Goal: Transaction & Acquisition: Purchase product/service

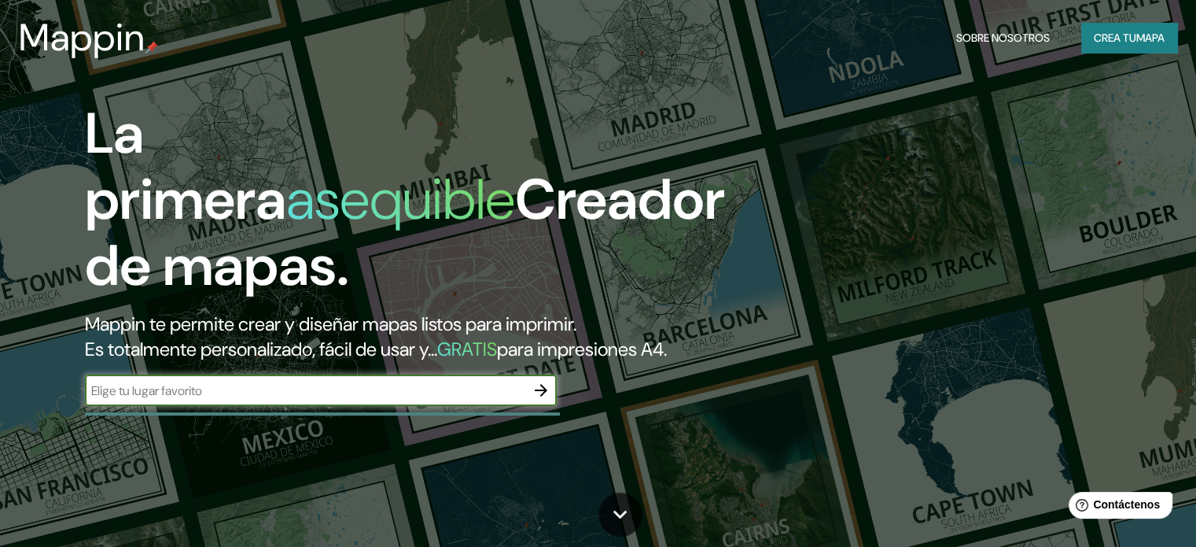
click at [420, 402] on div "​" at bounding box center [321, 389] width 472 height 31
click at [106, 399] on input "[PERSON_NAME] [GEOGRAPHIC_DATA]" at bounding box center [305, 390] width 440 height 18
click at [108, 399] on input "[PERSON_NAME] [GEOGRAPHIC_DATA]" at bounding box center [305, 390] width 440 height 18
type input "lurin [GEOGRAPHIC_DATA]"
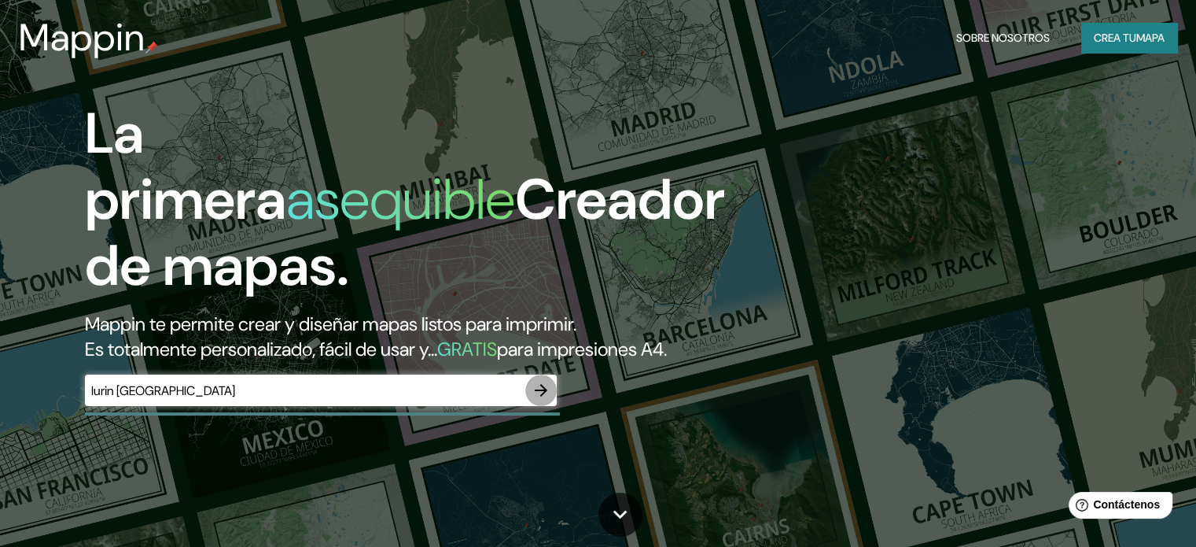
click at [537, 396] on icon "button" at bounding box center [541, 390] width 13 height 13
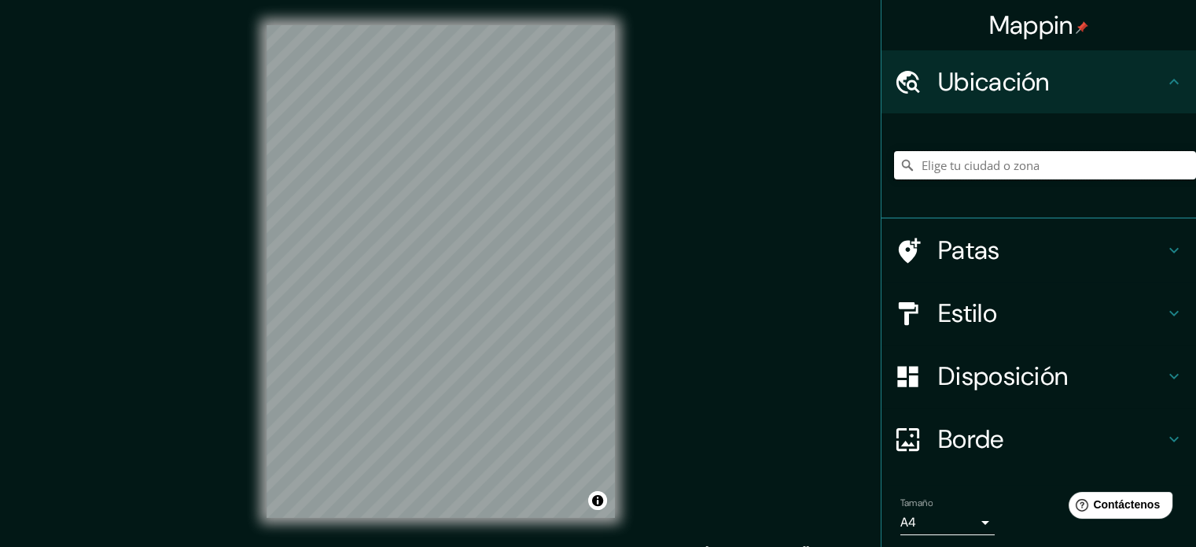
click at [1052, 161] on input "Elige tu ciudad o zona" at bounding box center [1045, 165] width 302 height 28
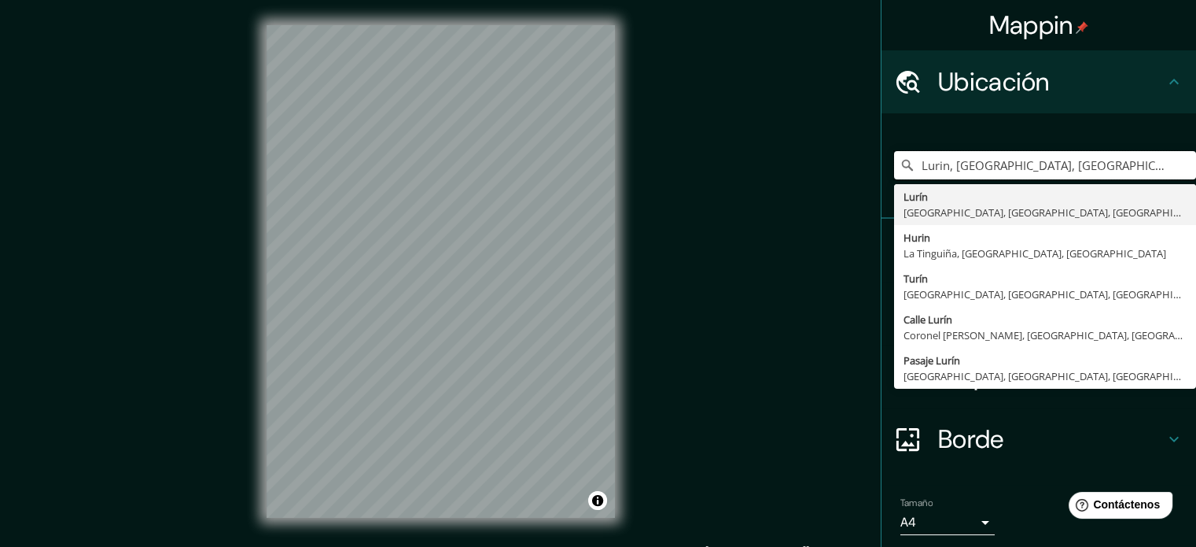
type input "Lurin, [GEOGRAPHIC_DATA], [GEOGRAPHIC_DATA], [GEOGRAPHIC_DATA]"
click at [1151, 99] on div "Ubicación" at bounding box center [1039, 81] width 315 height 63
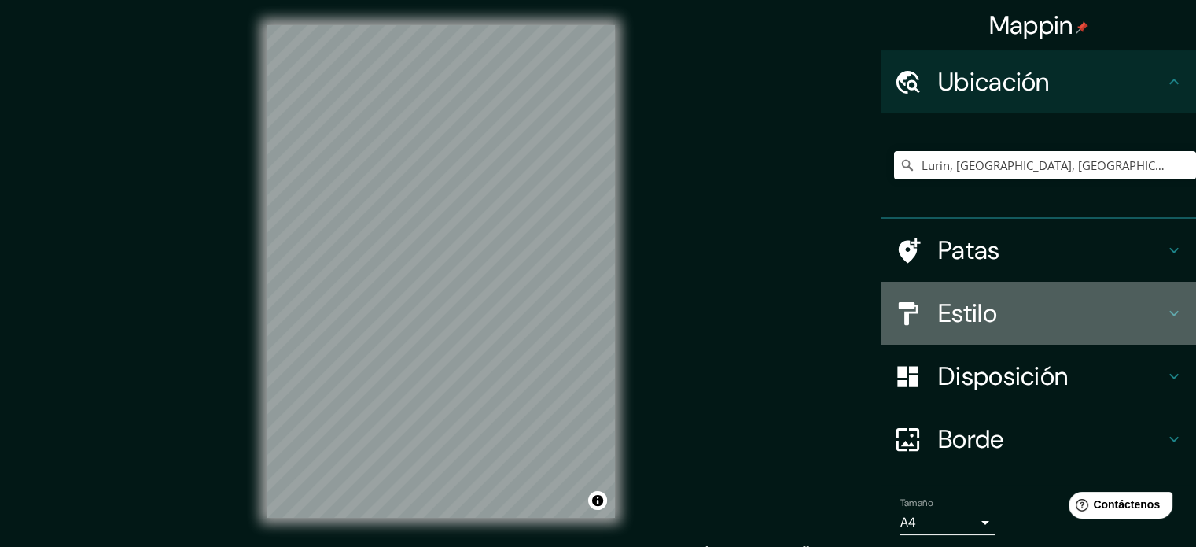
click at [999, 320] on h4 "Estilo" at bounding box center [1051, 312] width 226 height 31
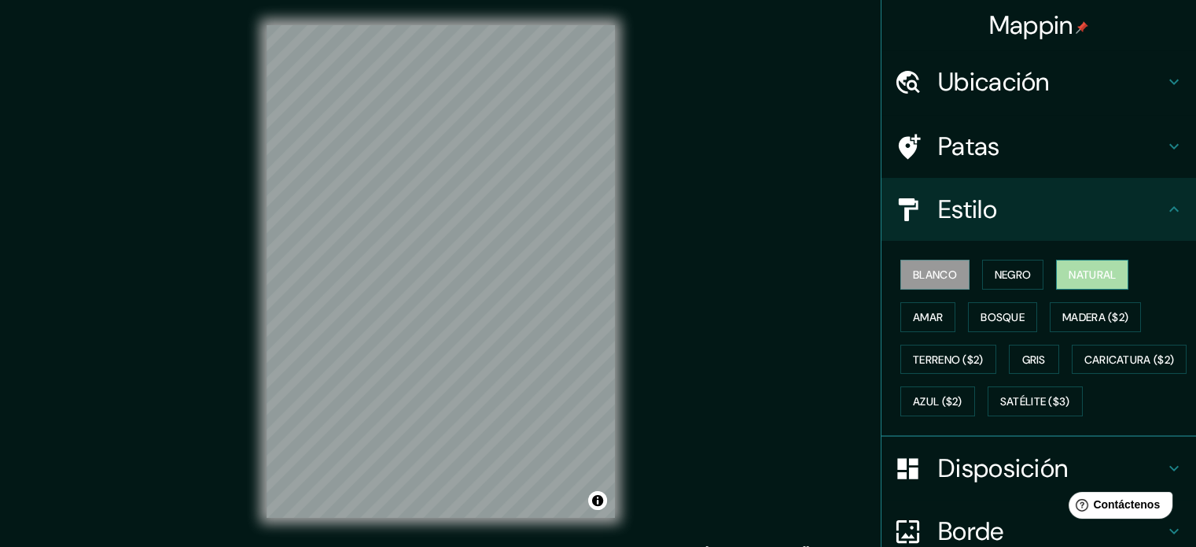
click at [1069, 275] on font "Natural" at bounding box center [1092, 274] width 47 height 14
click at [945, 278] on font "Blanco" at bounding box center [935, 274] width 44 height 14
click at [1056, 278] on button "Natural" at bounding box center [1092, 275] width 72 height 30
click at [915, 320] on font "Amar" at bounding box center [928, 317] width 30 height 14
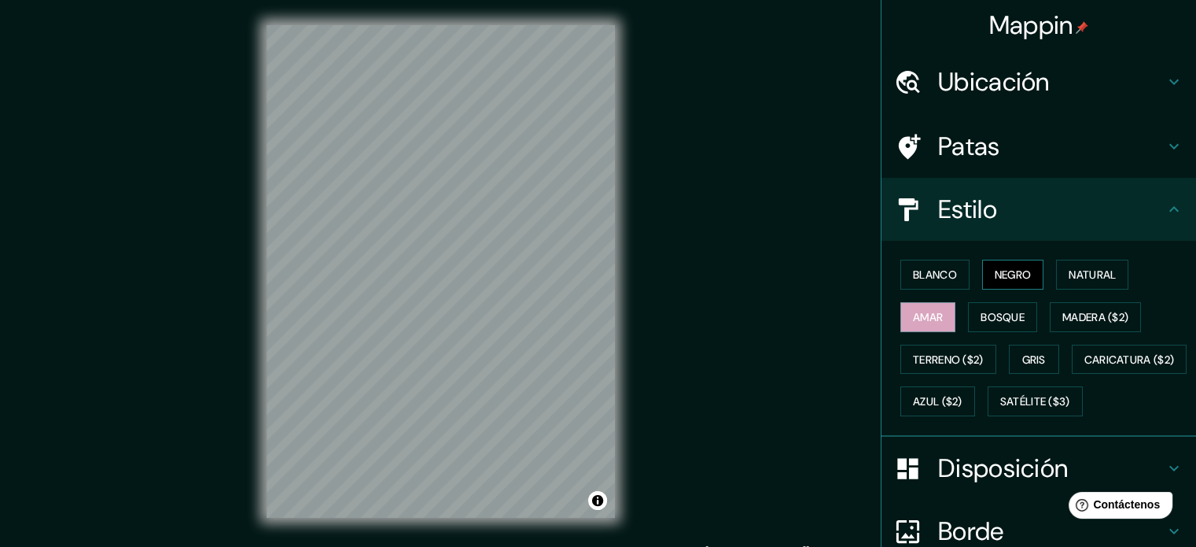
click at [1010, 275] on font "Negro" at bounding box center [1013, 274] width 37 height 14
click at [1069, 274] on font "Natural" at bounding box center [1092, 274] width 47 height 14
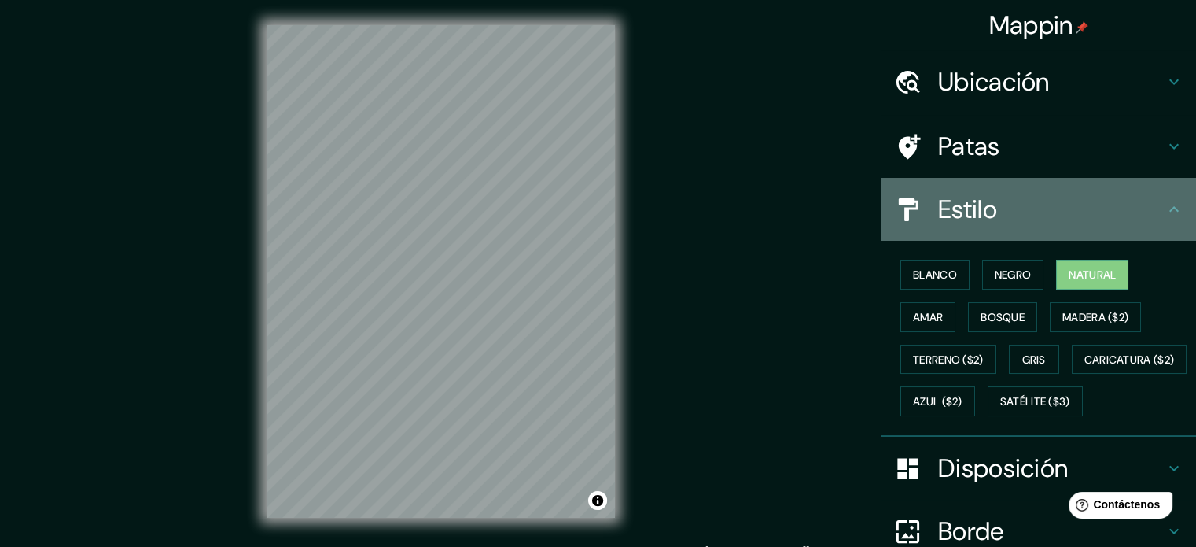
click at [1040, 227] on div "Estilo" at bounding box center [1039, 209] width 315 height 63
click at [1045, 229] on div "Estilo" at bounding box center [1039, 209] width 315 height 63
click at [1140, 219] on h4 "Estilo" at bounding box center [1051, 208] width 226 height 31
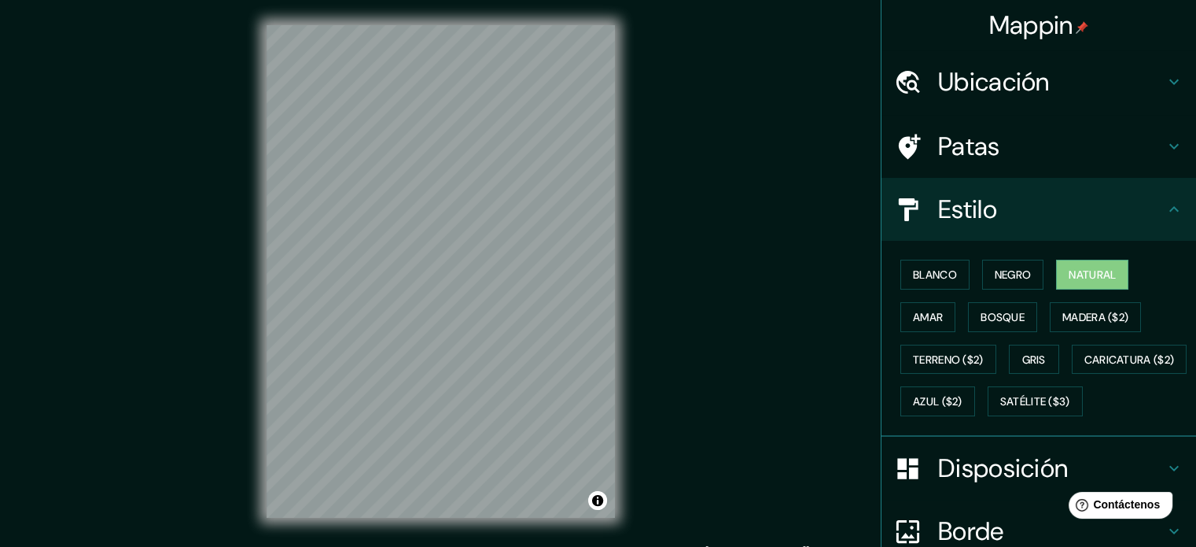
click at [1165, 209] on icon at bounding box center [1174, 209] width 19 height 19
click at [1115, 382] on div "Blanco Negro Natural Amar Bosque Madera ($2) Terreno ($2) Gris Caricatura ($2) …" at bounding box center [1045, 337] width 302 height 169
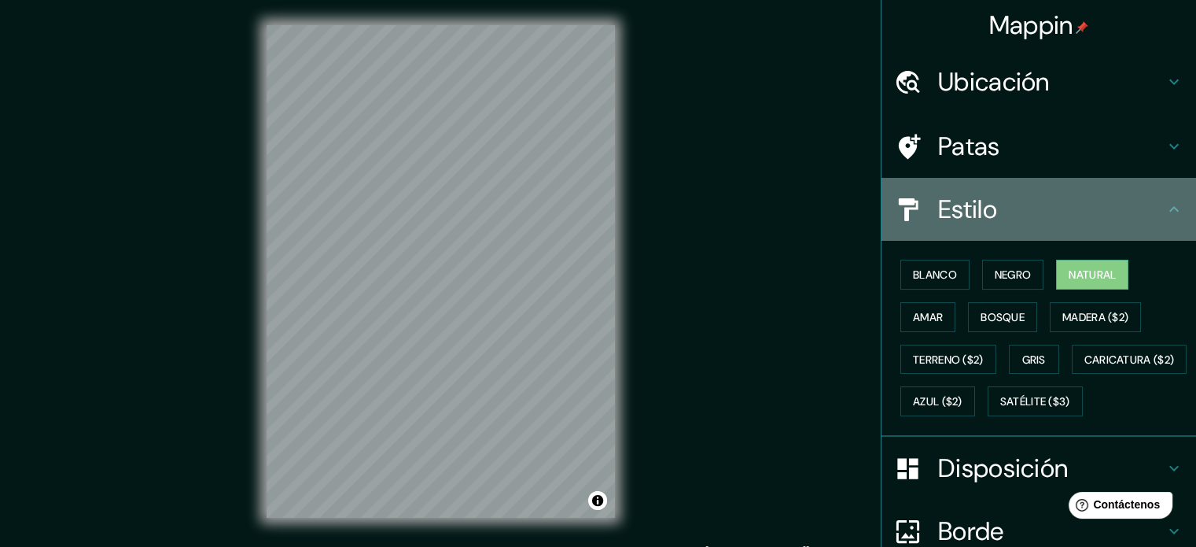
click at [1165, 208] on icon at bounding box center [1174, 209] width 19 height 19
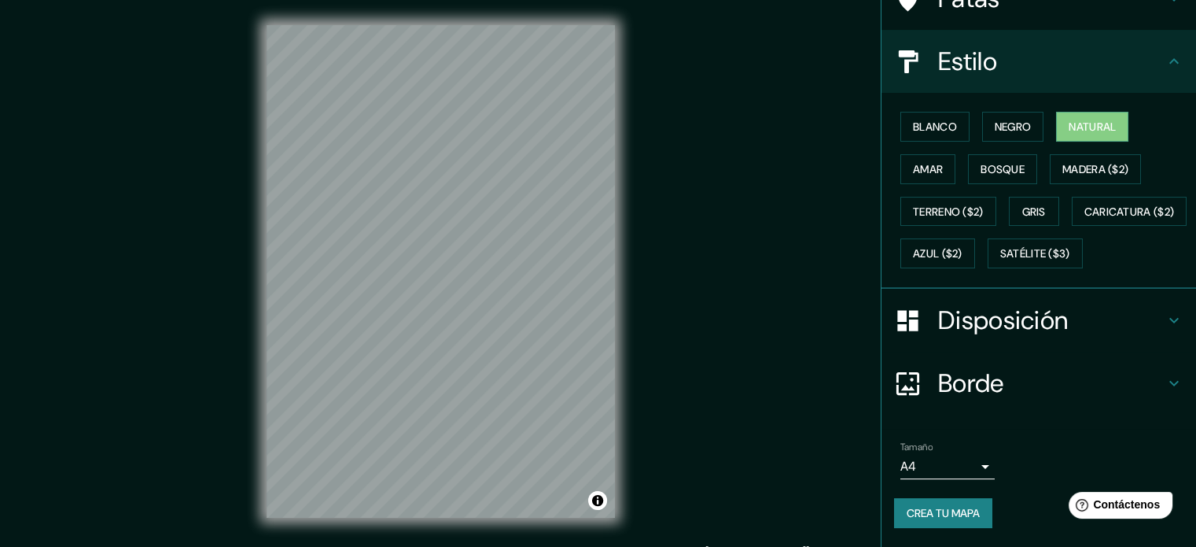
scroll to position [186, 0]
click at [1051, 329] on font "Disposición" at bounding box center [1003, 320] width 130 height 33
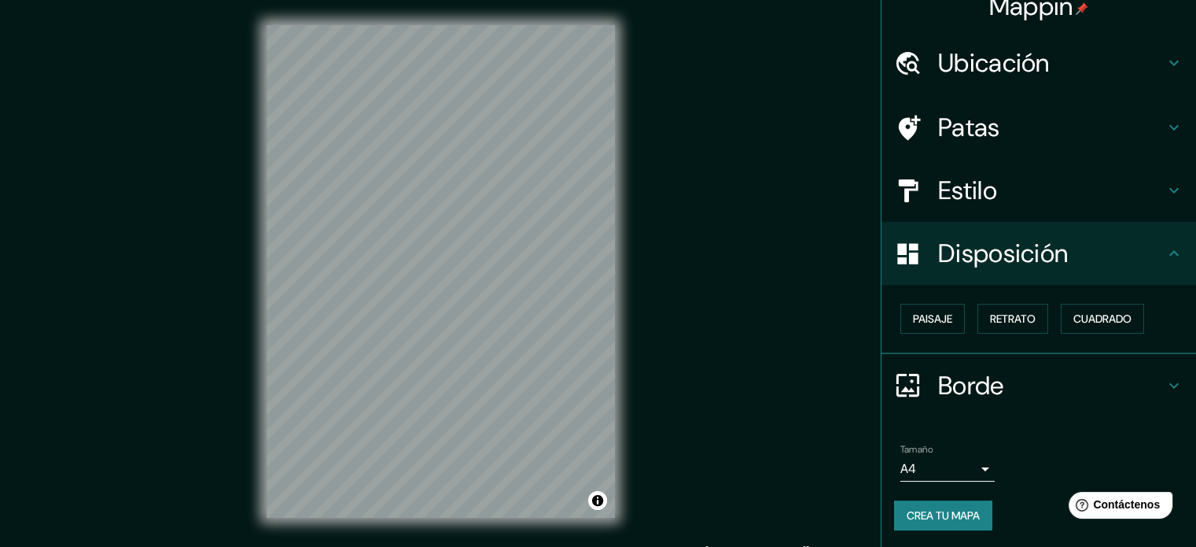
scroll to position [19, 0]
click at [930, 311] on font "Paisaje" at bounding box center [932, 318] width 39 height 14
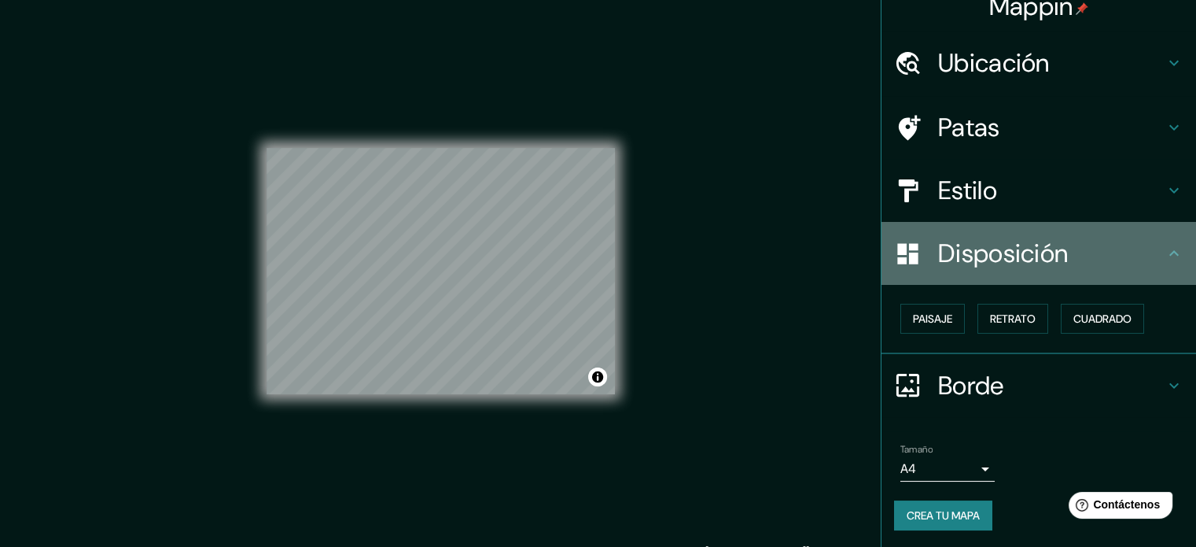
click at [1036, 257] on font "Disposición" at bounding box center [1003, 253] width 130 height 33
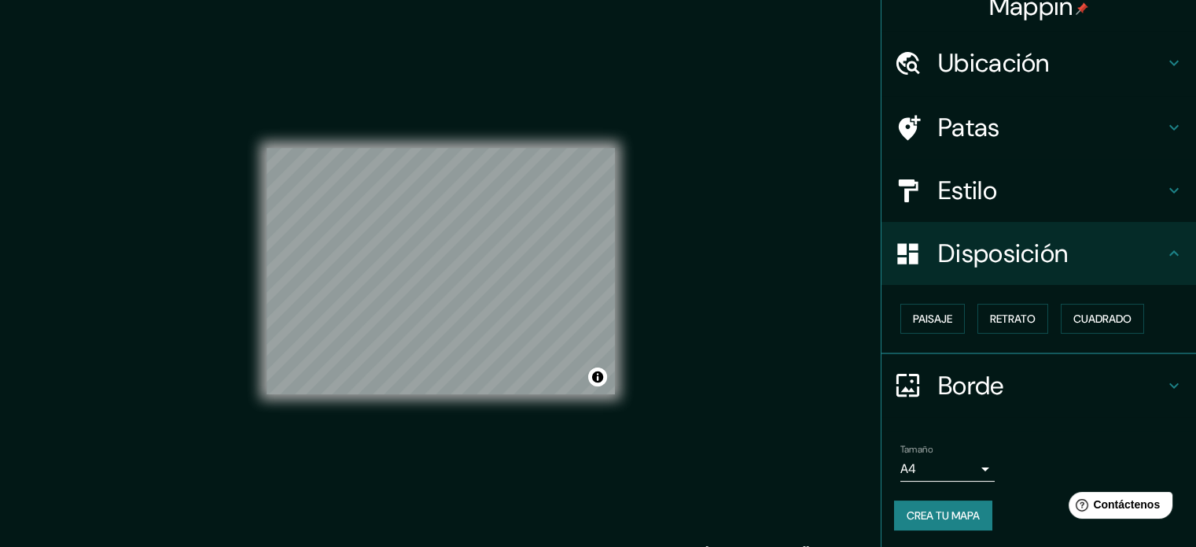
click at [1033, 260] on font "Disposición" at bounding box center [1003, 253] width 130 height 33
click at [1090, 319] on font "Cuadrado" at bounding box center [1102, 318] width 58 height 14
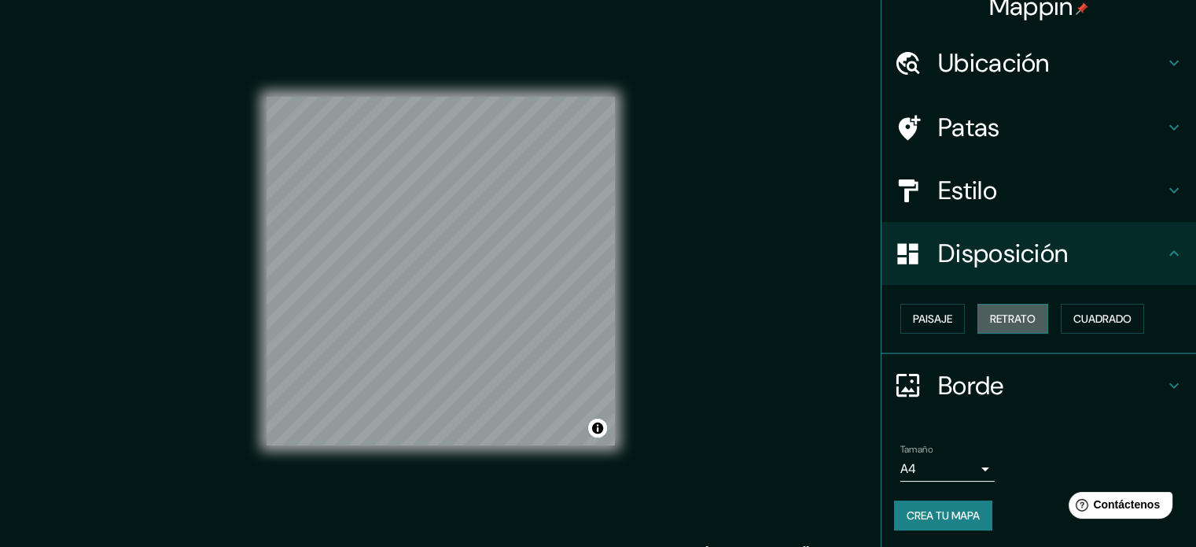
click at [1013, 317] on font "Retrato" at bounding box center [1013, 318] width 46 height 14
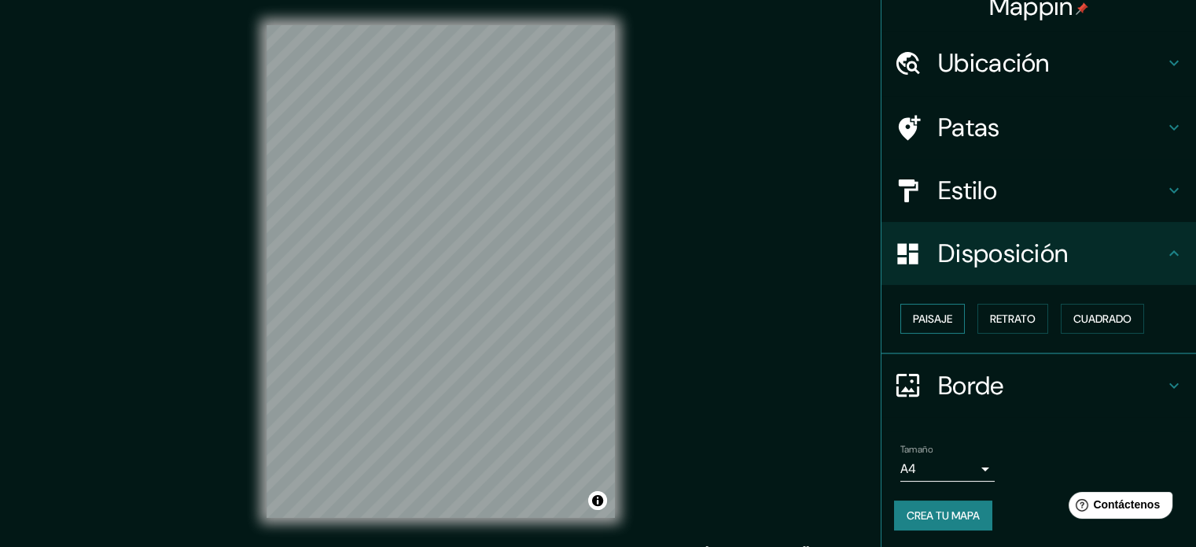
click at [931, 326] on font "Paisaje" at bounding box center [932, 318] width 39 height 20
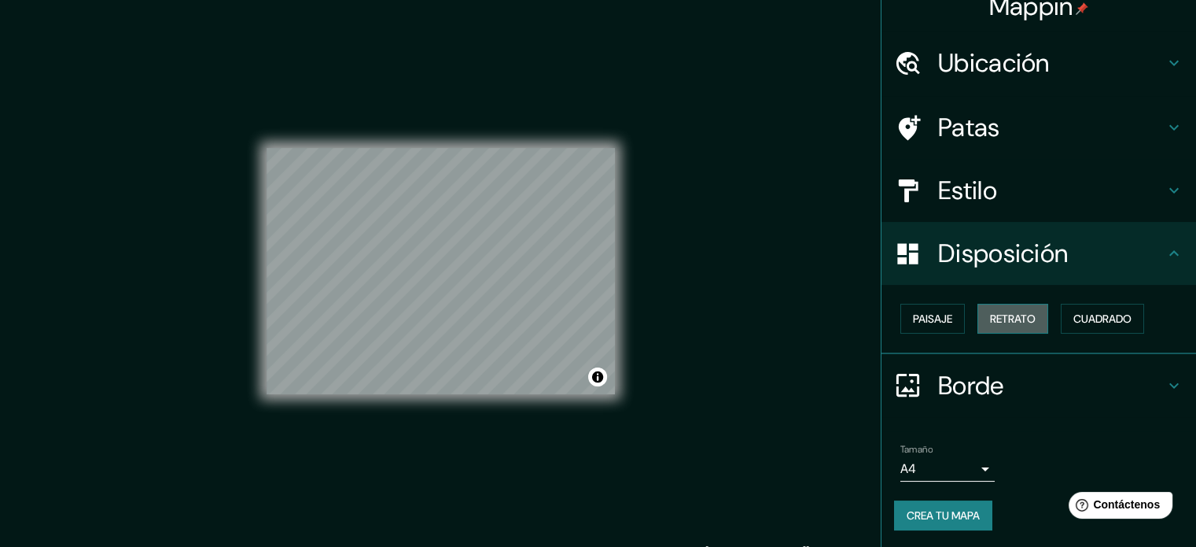
click at [990, 320] on font "Retrato" at bounding box center [1013, 318] width 46 height 14
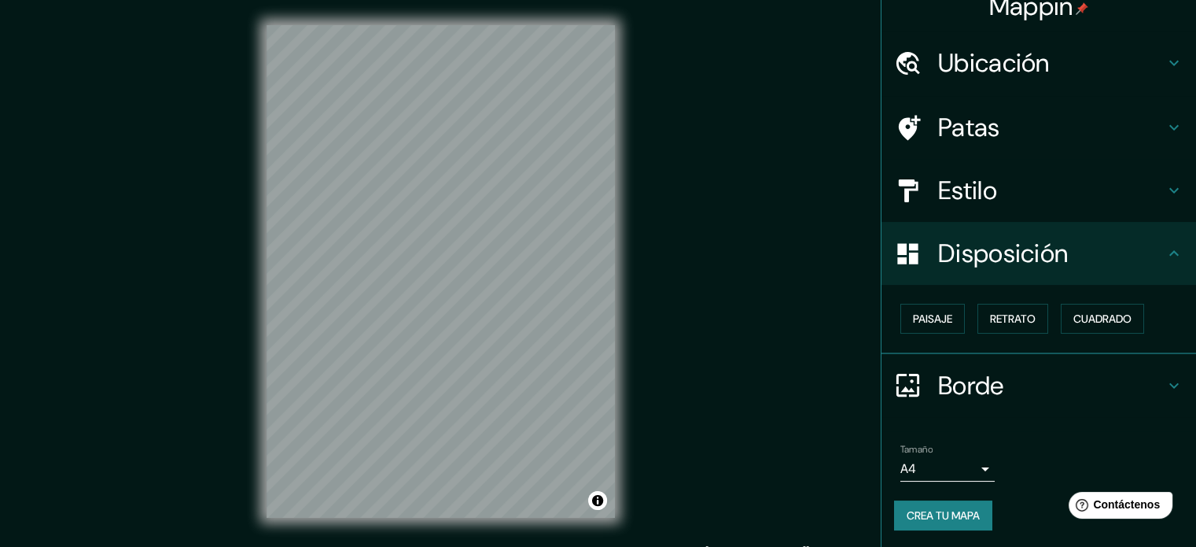
click at [1033, 261] on font "Disposición" at bounding box center [1003, 253] width 130 height 33
click at [1165, 254] on icon at bounding box center [1174, 253] width 19 height 19
click at [643, 263] on div "Mappin Ubicación Lurin, [GEOGRAPHIC_DATA], [GEOGRAPHIC_DATA], [GEOGRAPHIC_DATA]…" at bounding box center [598, 284] width 1196 height 568
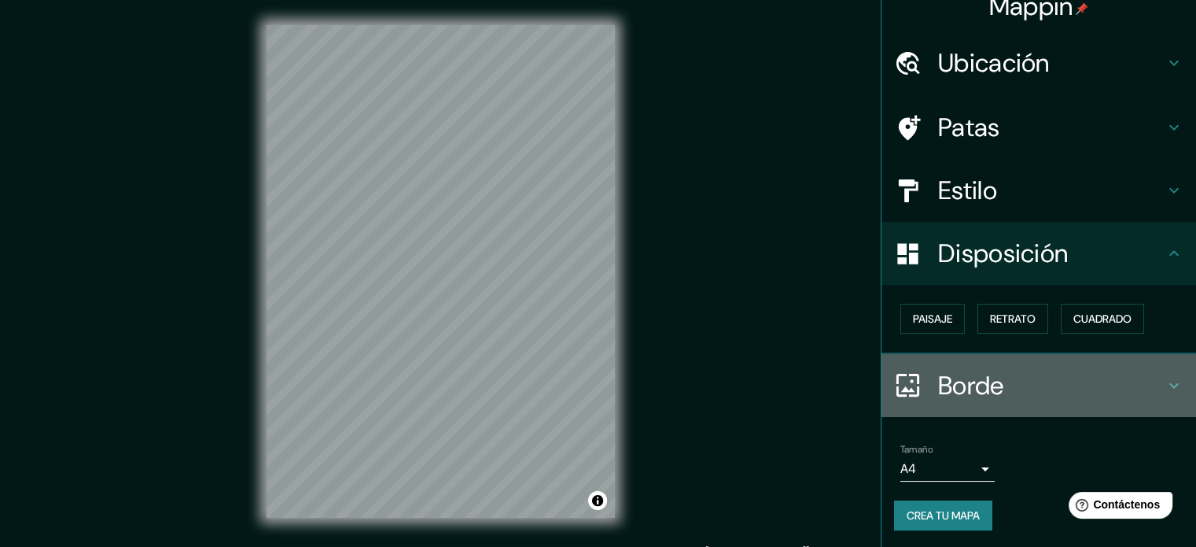
click at [912, 366] on div "Borde" at bounding box center [1039, 385] width 315 height 63
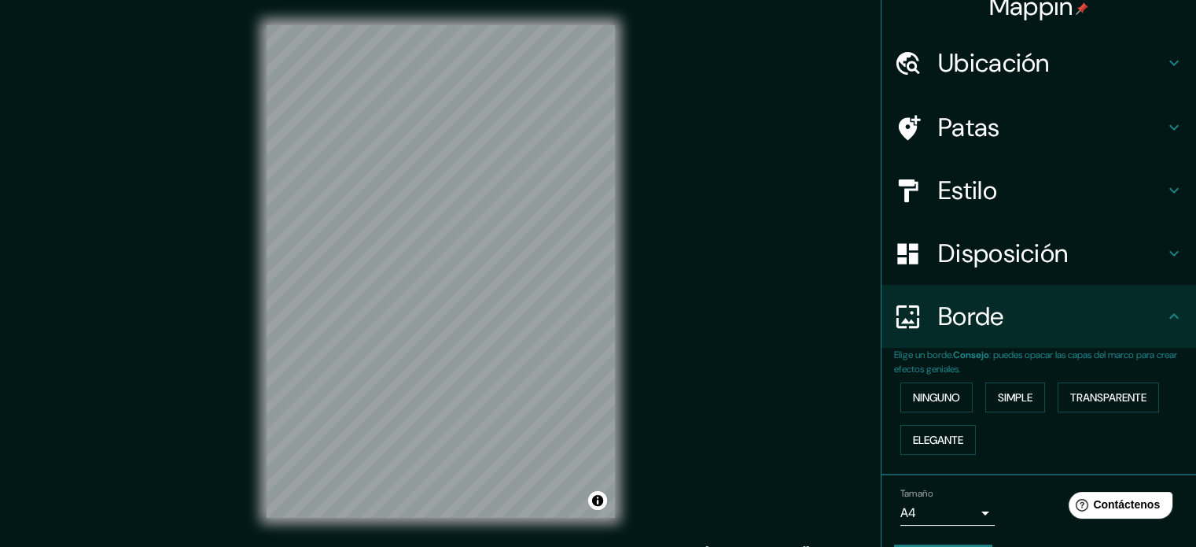
click at [947, 348] on font "Elige un borde." at bounding box center [923, 354] width 59 height 13
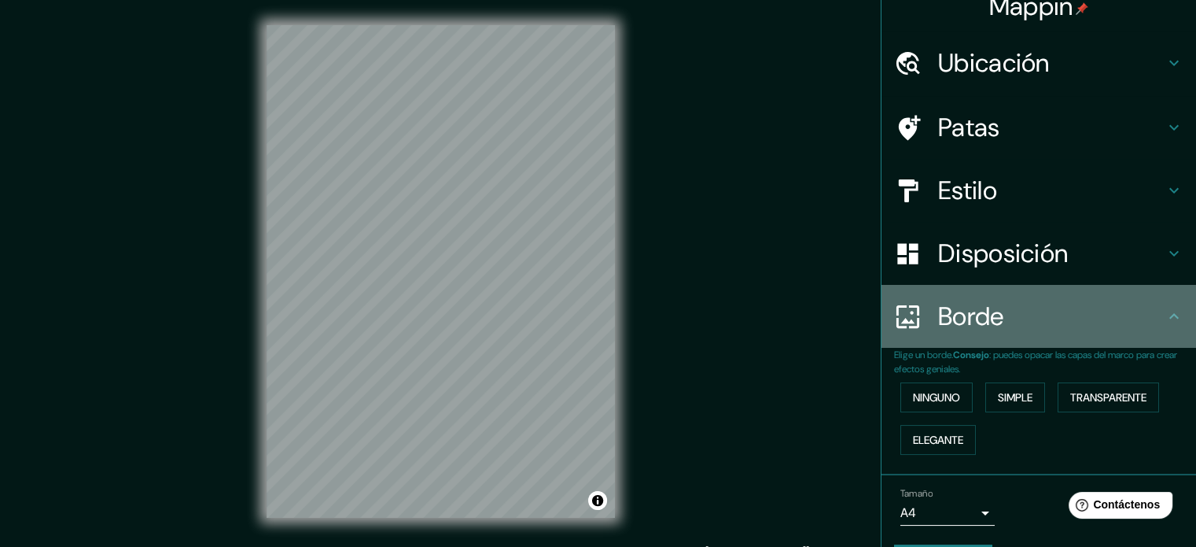
click at [993, 314] on font "Borde" at bounding box center [971, 316] width 66 height 33
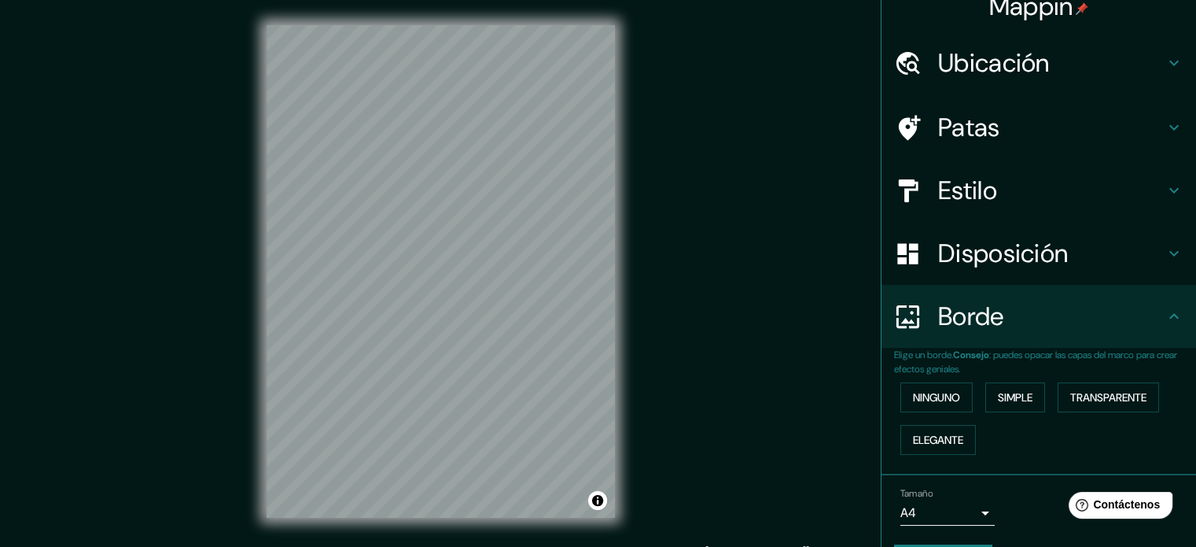
click at [922, 505] on body "Mappin Ubicación Lurin, [GEOGRAPHIC_DATA], [GEOGRAPHIC_DATA], [GEOGRAPHIC_DATA]…" at bounding box center [598, 273] width 1196 height 547
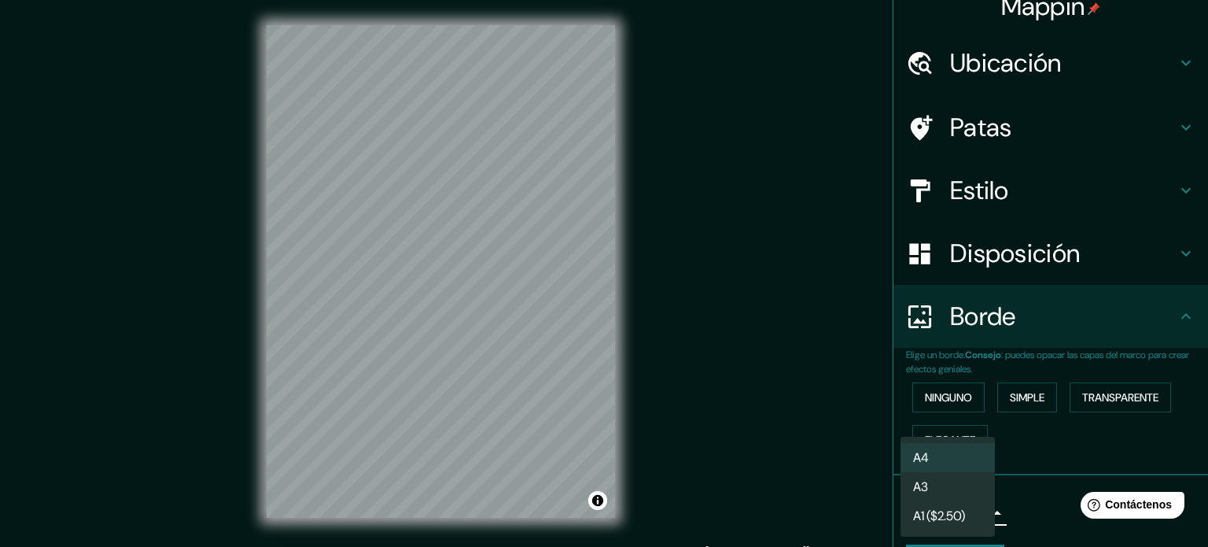
click at [925, 490] on font "A3" at bounding box center [920, 486] width 15 height 17
type input "a4"
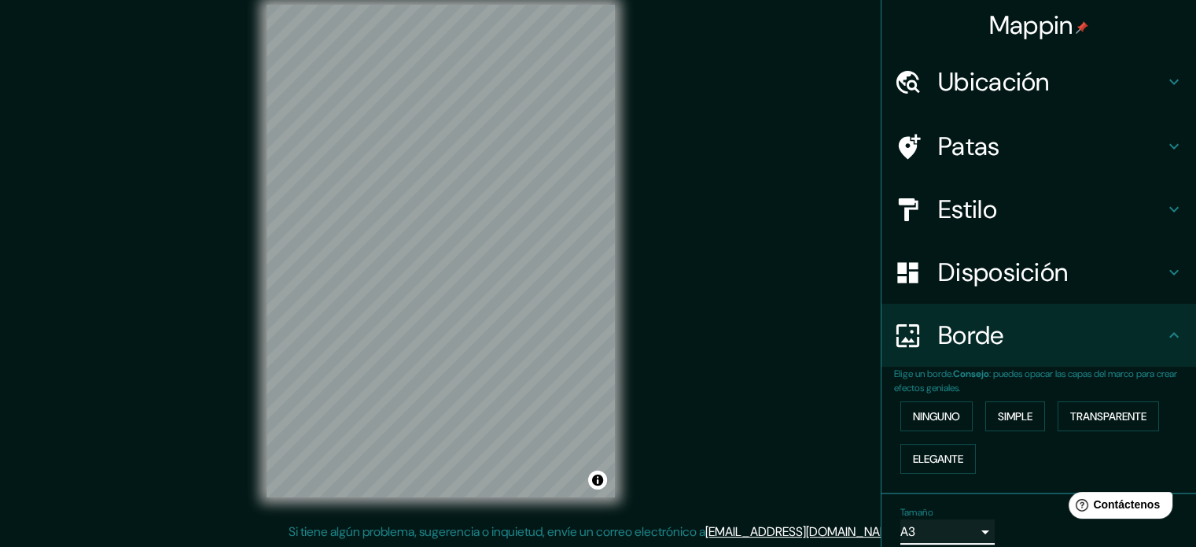
scroll to position [0, 0]
